Goal: Information Seeking & Learning: Find specific fact

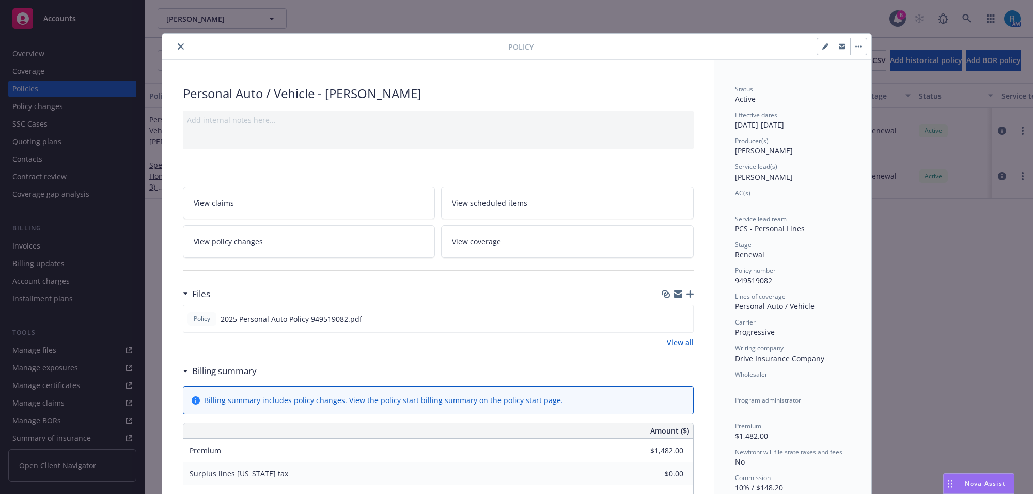
click at [178, 46] on icon "close" at bounding box center [181, 46] width 6 height 6
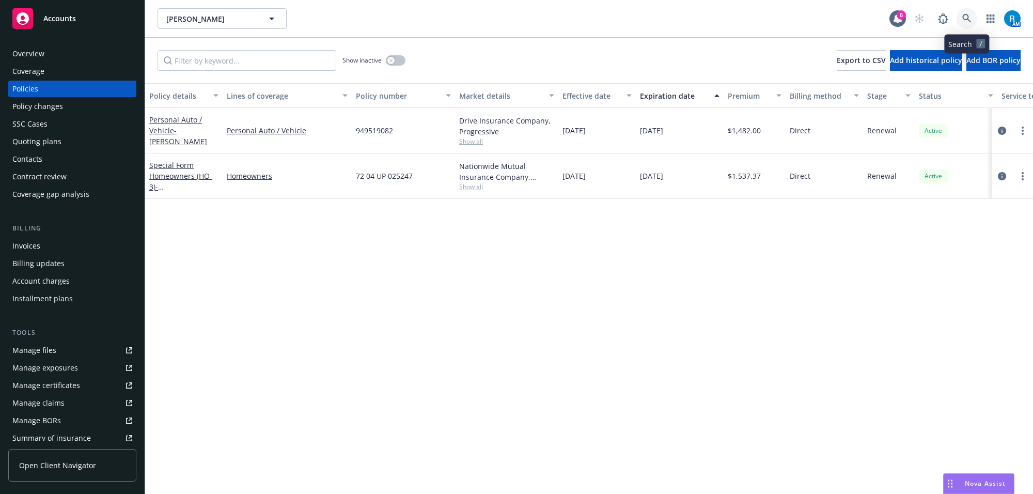
click at [969, 19] on icon at bounding box center [966, 18] width 9 height 9
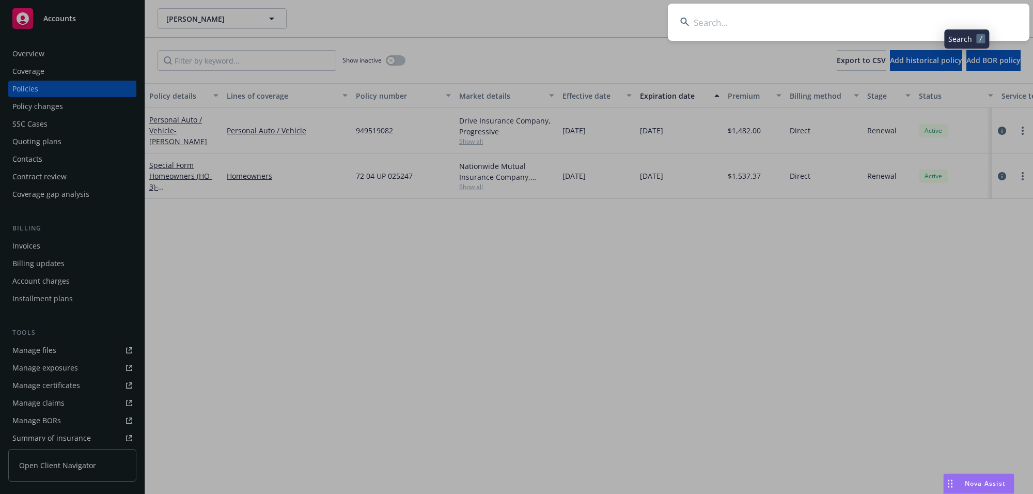
type input "[PERSON_NAME]"
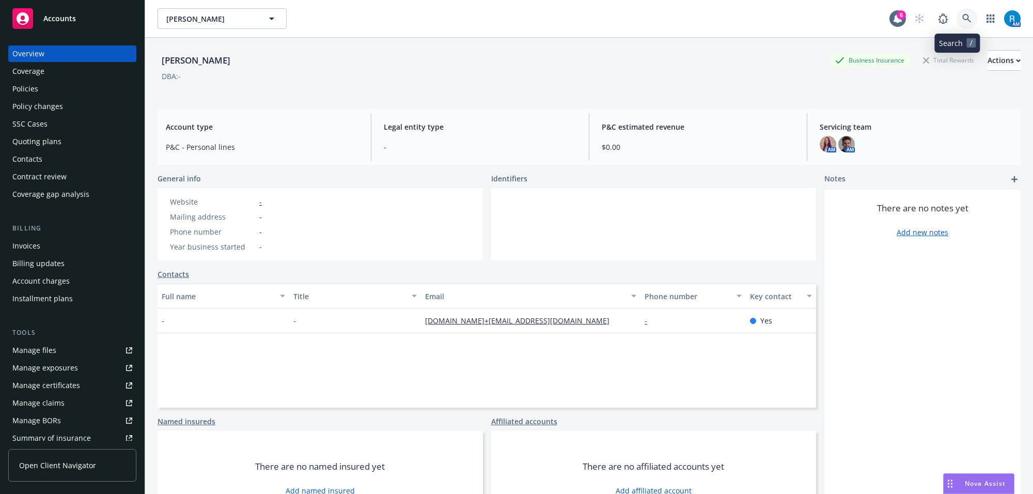
click at [957, 23] on link at bounding box center [967, 18] width 21 height 21
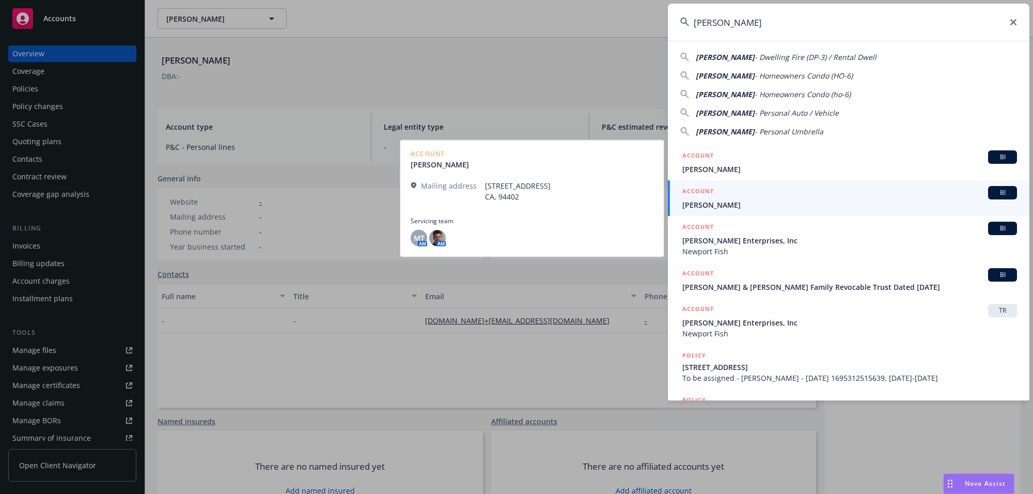
type input "[PERSON_NAME]"
click at [736, 195] on div "ACCOUNT BI" at bounding box center [849, 192] width 335 height 13
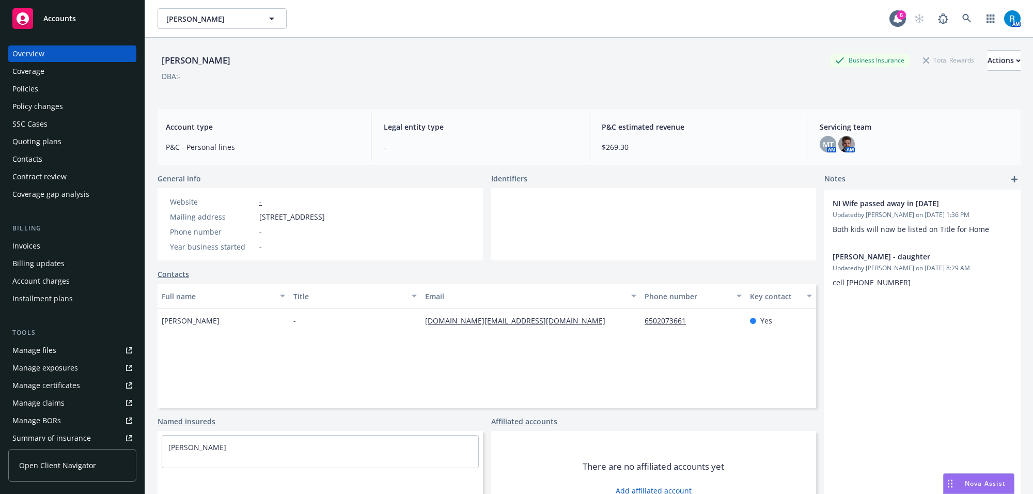
click at [37, 91] on div "Policies" at bounding box center [25, 89] width 26 height 17
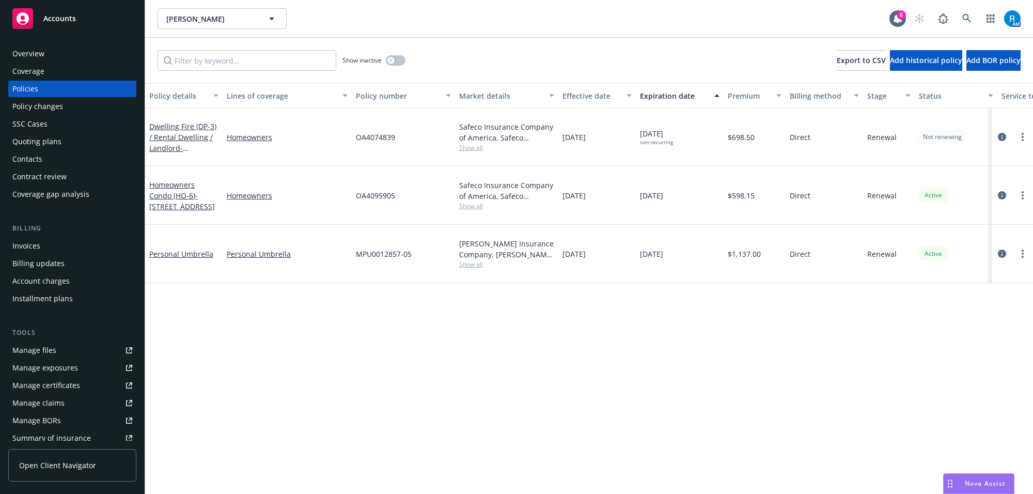
click at [251, 303] on div "Policy details Lines of coverage Policy number Market details Effective date Ex…" at bounding box center [589, 288] width 888 height 411
click at [26, 55] on div "Overview" at bounding box center [28, 53] width 32 height 17
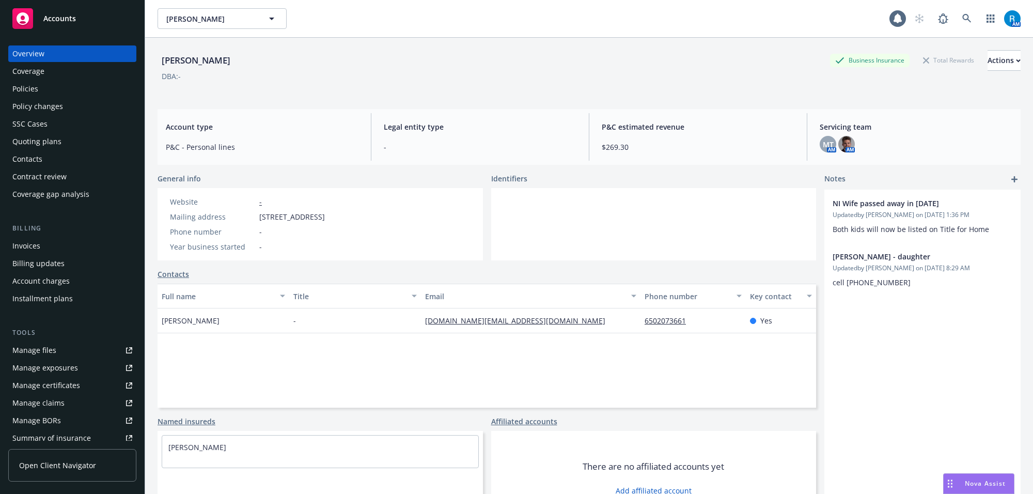
drag, startPoint x: 151, startPoint y: 55, endPoint x: 241, endPoint y: 57, distance: 89.4
click at [239, 57] on div "[PERSON_NAME] Business Insurance Total Rewards Actions DBA: - Account type P&C …" at bounding box center [589, 285] width 888 height 494
copy div "[PERSON_NAME]"
drag, startPoint x: 357, startPoint y: 20, endPoint x: 328, endPoint y: 26, distance: 29.6
click at [357, 20] on div "[PERSON_NAME] [PERSON_NAME]" at bounding box center [524, 18] width 732 height 21
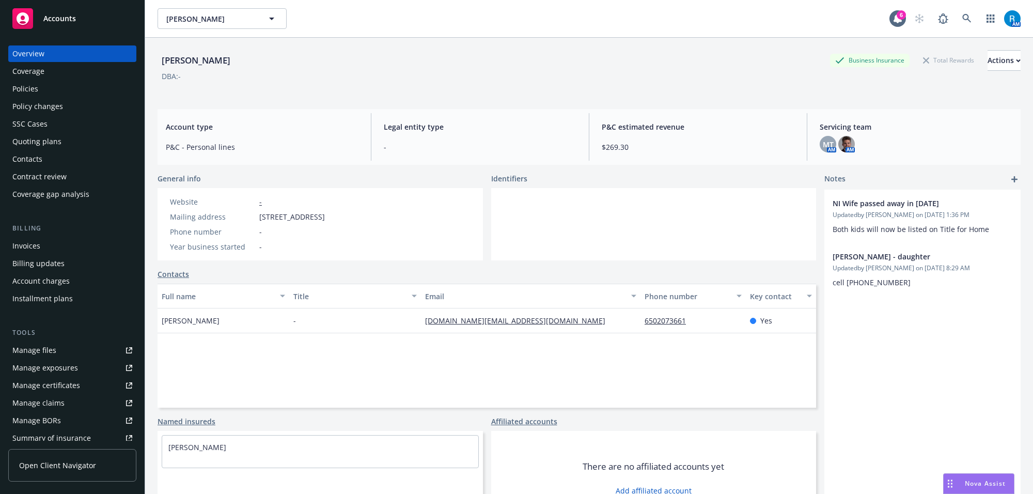
click at [88, 93] on div "Policies" at bounding box center [72, 89] width 120 height 17
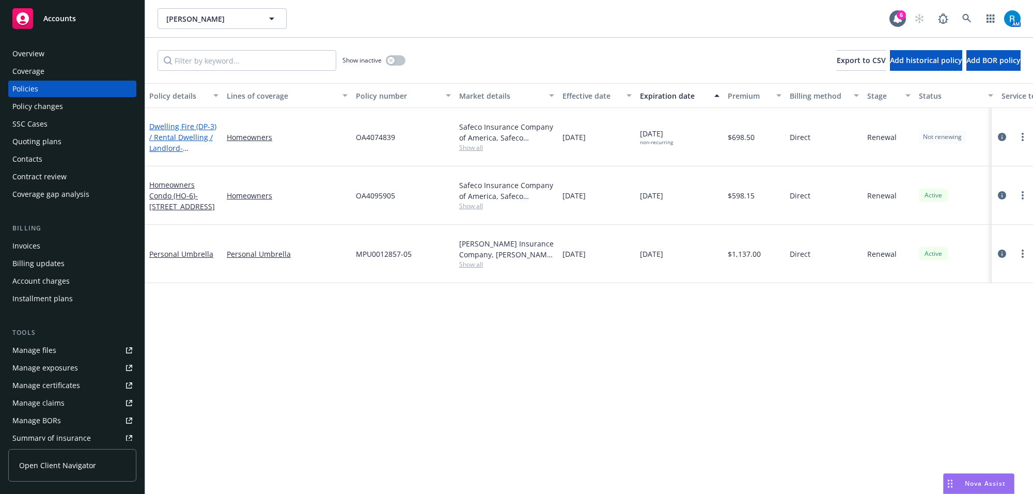
click at [173, 130] on link "Dwelling Fire (DP-3) / Rental Dwelling / Landlord - [STREET_ADDRESS]" at bounding box center [182, 142] width 67 height 42
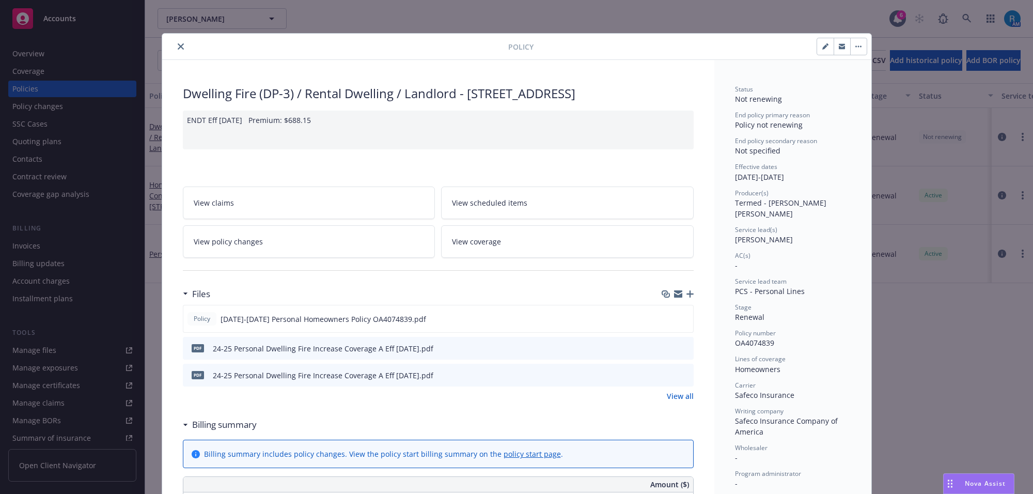
drag, startPoint x: 463, startPoint y: 89, endPoint x: 212, endPoint y: 111, distance: 252.0
click at [212, 102] on div "Dwelling Fire (DP-3) / Rental Dwelling / Landlord - [STREET_ADDRESS]" at bounding box center [438, 94] width 511 height 18
copy div "[STREET_ADDRESS]"
click at [75, 58] on div "Policy Dwelling Fire (DP-3) / Rental Dwelling / Landlord - [STREET_ADDRESS] END…" at bounding box center [516, 247] width 1033 height 494
click at [73, 58] on div "Policy Dwelling Fire (DP-3) / Rental Dwelling / Landlord - [STREET_ADDRESS] END…" at bounding box center [516, 247] width 1033 height 494
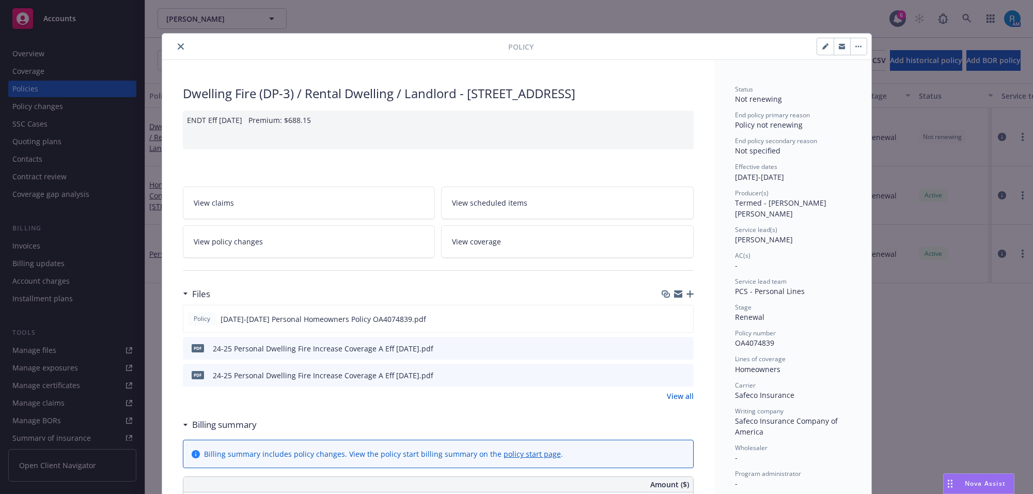
click at [178, 48] on icon "close" at bounding box center [181, 46] width 6 height 6
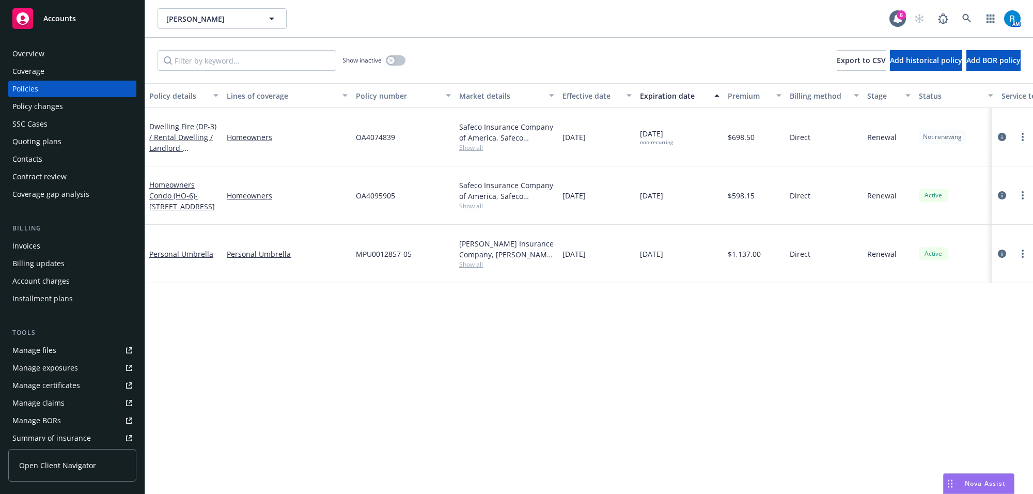
click at [63, 59] on div "Overview" at bounding box center [72, 53] width 120 height 17
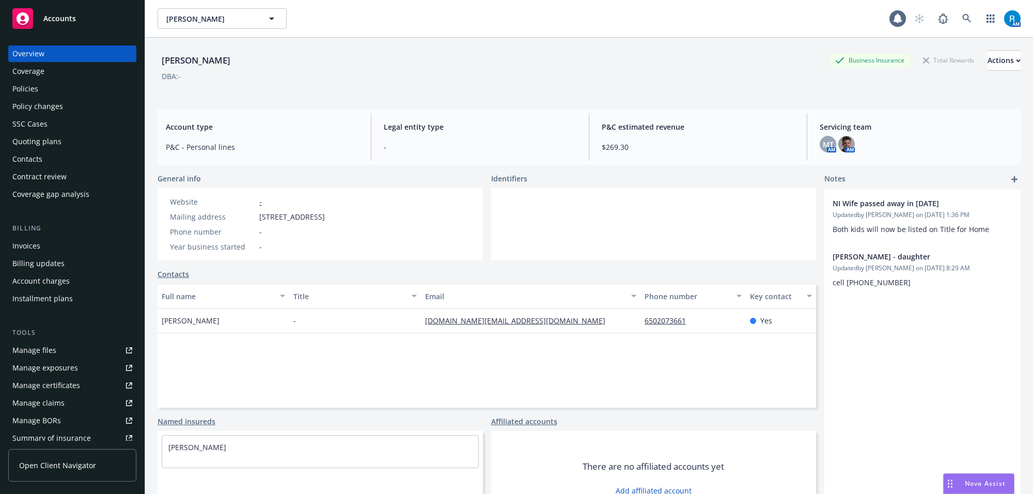
drag, startPoint x: 161, startPoint y: 61, endPoint x: 252, endPoint y: 55, distance: 90.6
click at [251, 55] on div "[PERSON_NAME] Business Insurance Total Rewards Actions DBA: - Account type P&C …" at bounding box center [589, 285] width 888 height 494
copy div "[PERSON_NAME]"
click at [33, 93] on div "Policies" at bounding box center [25, 89] width 26 height 17
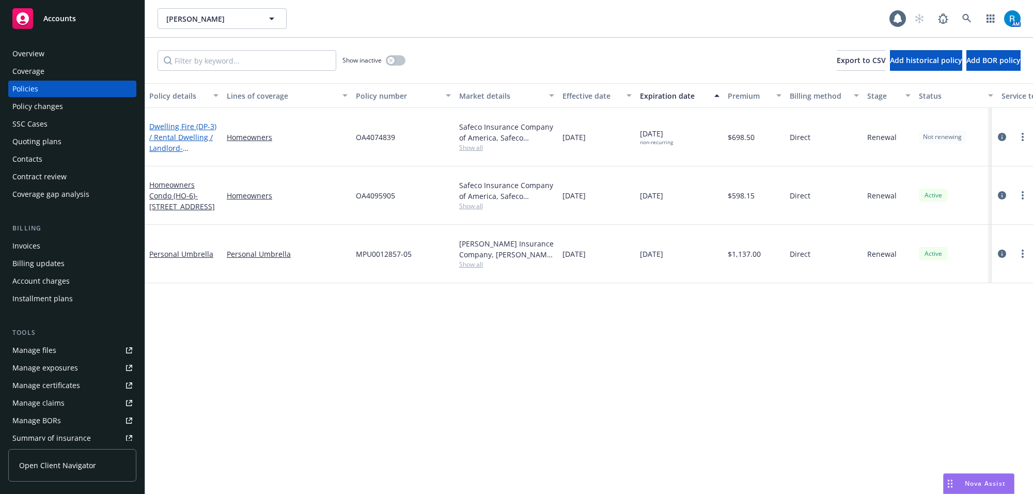
click at [176, 121] on link "Dwelling Fire (DP-3) / Rental Dwelling / Landlord - [STREET_ADDRESS]" at bounding box center [182, 142] width 67 height 42
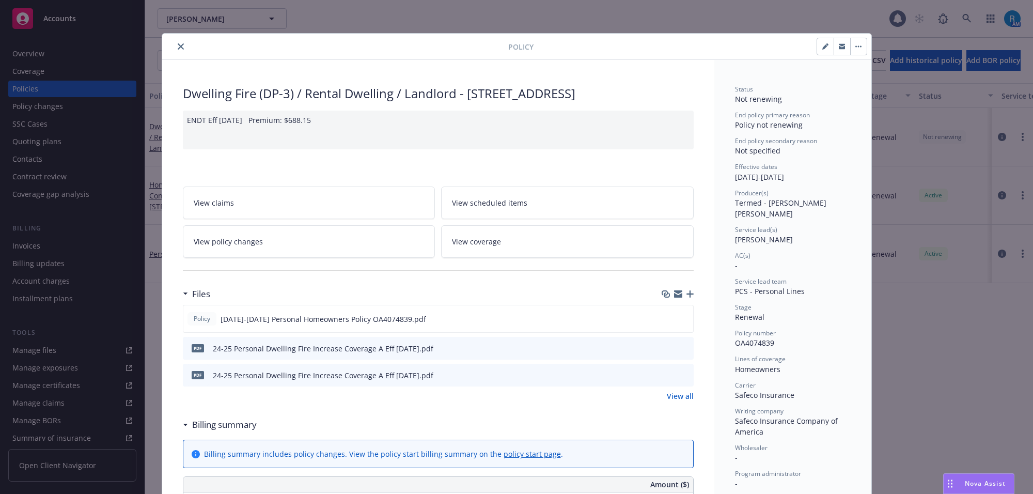
scroll to position [31, 0]
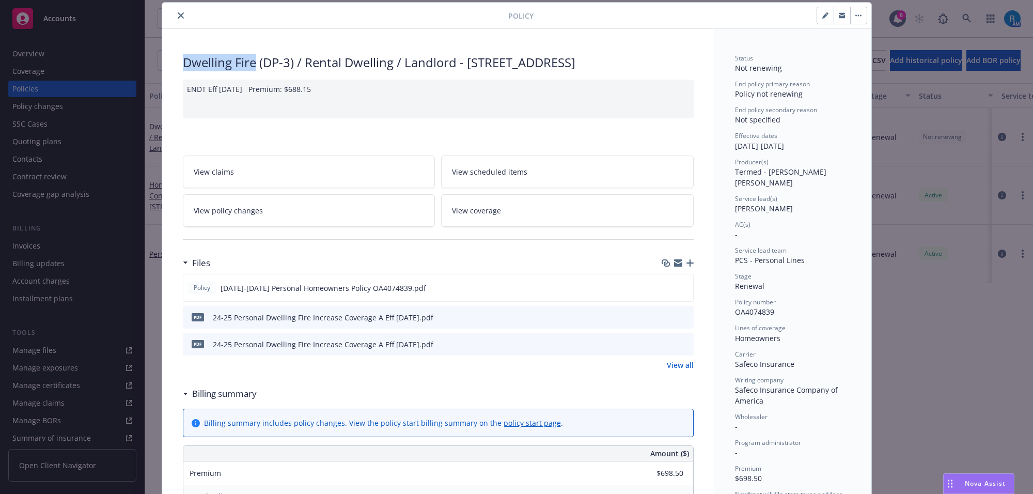
drag, startPoint x: 177, startPoint y: 64, endPoint x: 251, endPoint y: 64, distance: 73.9
click at [251, 64] on div "Dwelling Fire (DP-3) / Rental Dwelling / Landlord - [STREET_ADDRESS] ENDT Eff […" at bounding box center [438, 498] width 552 height 939
copy div "Dwelling Fire"
click at [758, 307] on span "OA4074839" at bounding box center [754, 312] width 39 height 10
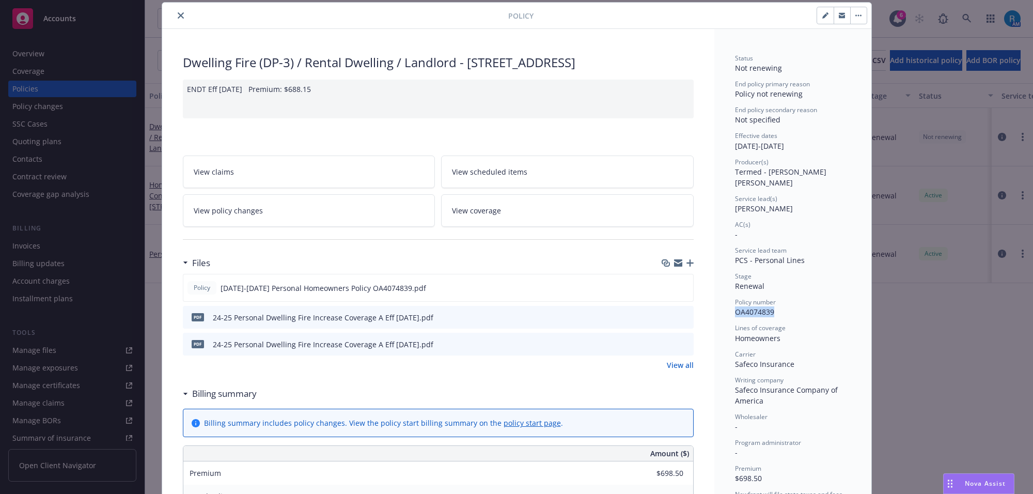
copy span "OA4074839"
click at [178, 17] on icon "close" at bounding box center [181, 15] width 6 height 6
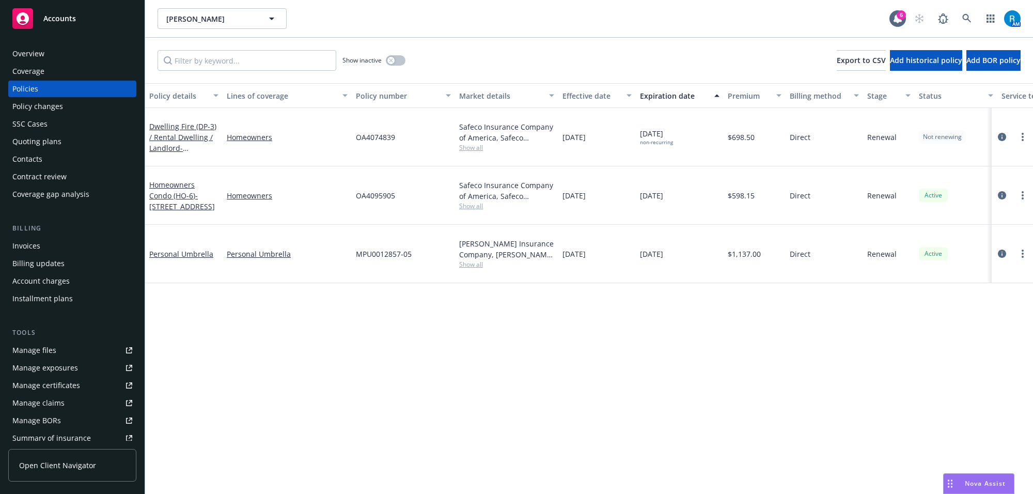
click at [28, 52] on div "Overview" at bounding box center [28, 53] width 32 height 17
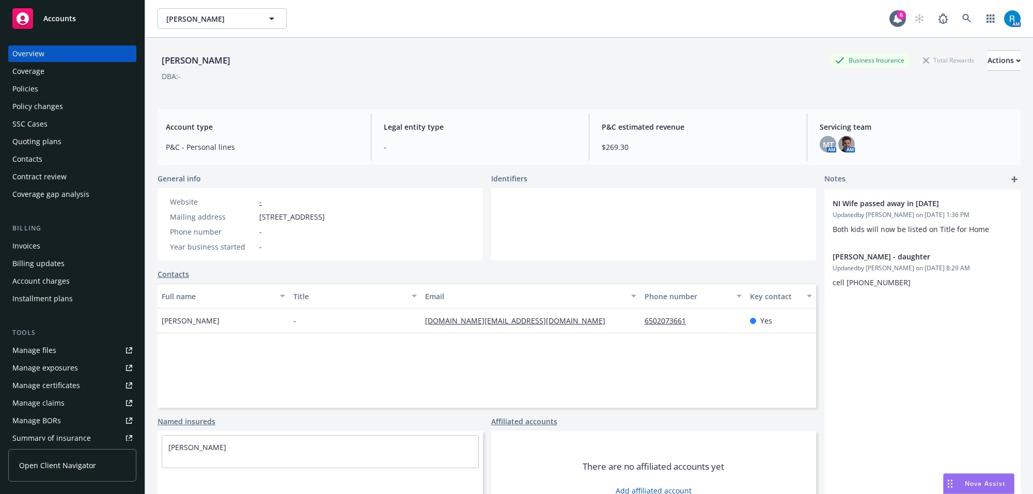
drag, startPoint x: 533, startPoint y: 138, endPoint x: 130, endPoint y: 101, distance: 404.7
click at [528, 137] on div "Legal entity type -" at bounding box center [480, 137] width 209 height 48
drag, startPoint x: 520, startPoint y: 158, endPoint x: 518, endPoint y: 151, distance: 6.5
click at [520, 155] on div "Legal entity type -" at bounding box center [480, 137] width 209 height 48
click at [80, 86] on div "Policies" at bounding box center [72, 89] width 120 height 17
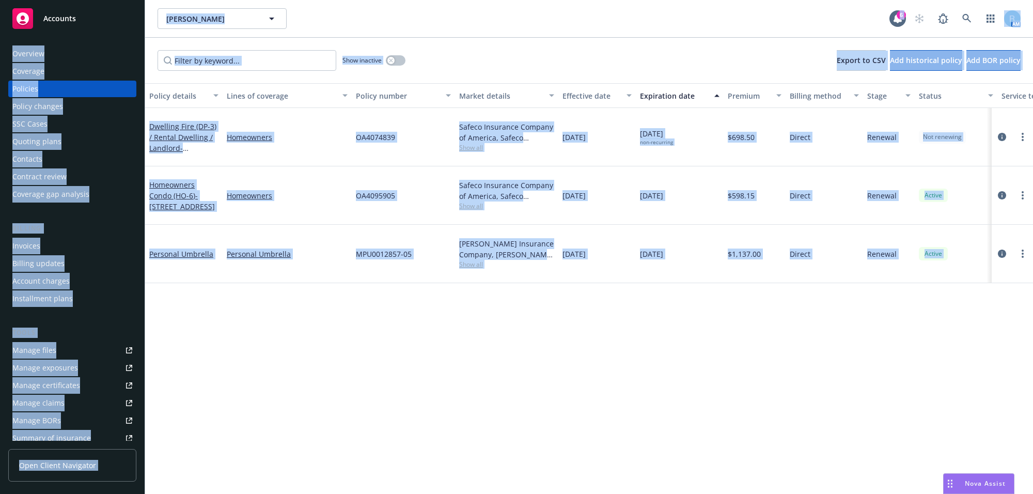
drag, startPoint x: 866, startPoint y: 265, endPoint x: 0, endPoint y: 44, distance: 893.4
click at [0, 44] on div "Accounts Overview Coverage Policies Policy changes SSC Cases Quoting plans Cont…" at bounding box center [516, 247] width 1033 height 494
click at [571, 26] on div "[PERSON_NAME] [PERSON_NAME]" at bounding box center [524, 18] width 732 height 21
click at [111, 40] on div "Overview Coverage Policies Policy changes SSC Cases Quoting plans Contacts Cont…" at bounding box center [72, 263] width 145 height 461
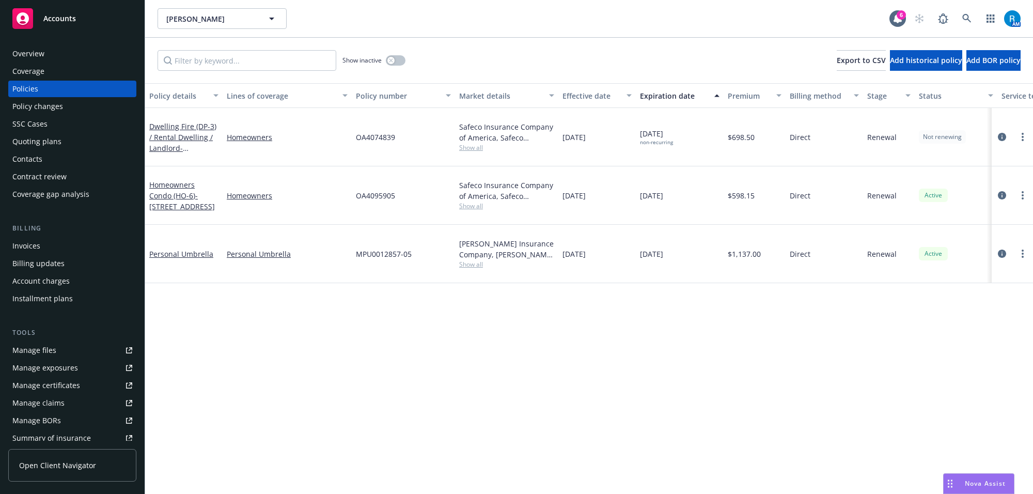
click at [22, 51] on div "Overview" at bounding box center [28, 53] width 32 height 17
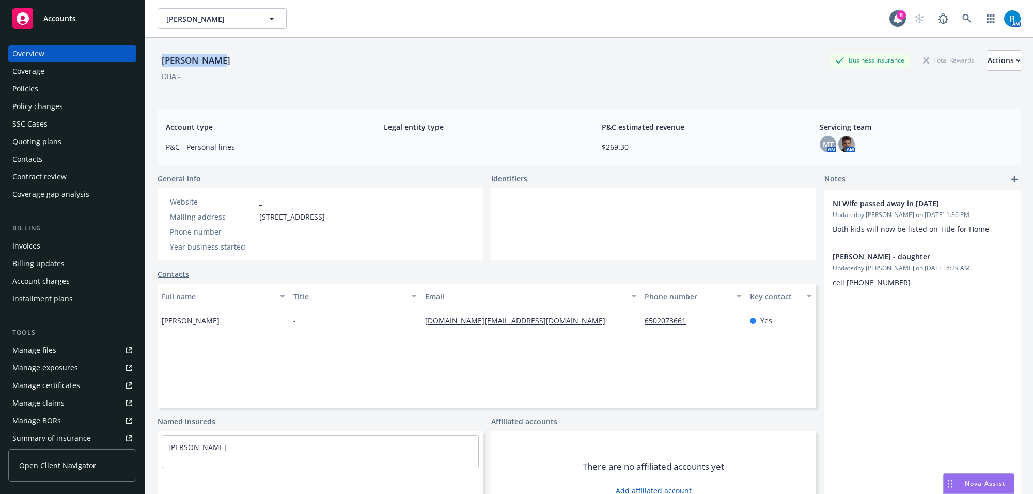
drag, startPoint x: 153, startPoint y: 61, endPoint x: 217, endPoint y: 63, distance: 64.1
click at [217, 63] on div "[PERSON_NAME] Business Insurance Total Rewards Actions DBA: - Account type P&C …" at bounding box center [589, 285] width 888 height 494
click at [292, 71] on div "DBA: -" at bounding box center [589, 76] width 863 height 11
